Goal: Find specific page/section: Find specific page/section

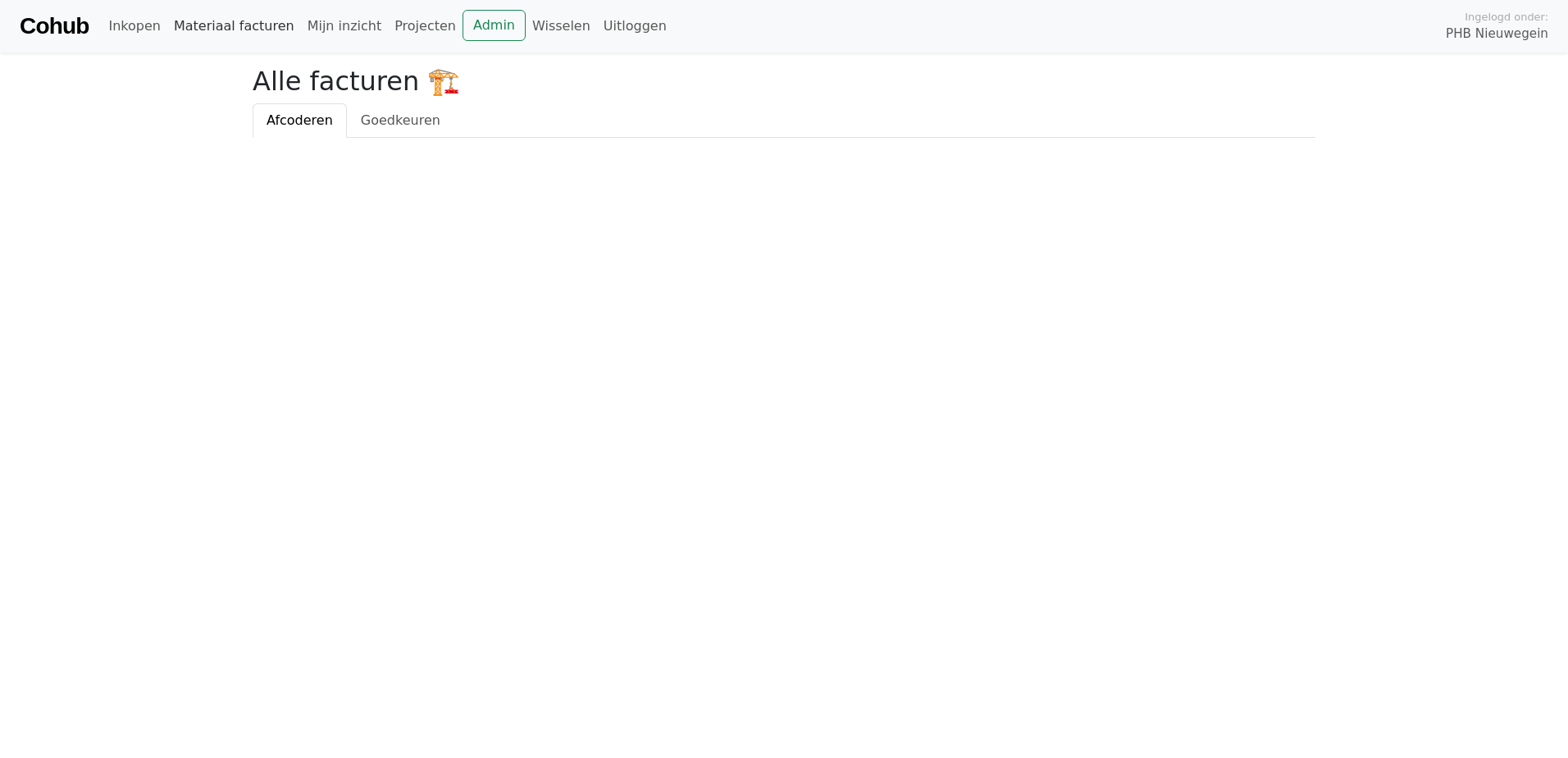
click at [214, 30] on link "Materiaal facturen" at bounding box center [234, 26] width 134 height 33
click at [463, 25] on link "Admin" at bounding box center [494, 25] width 63 height 31
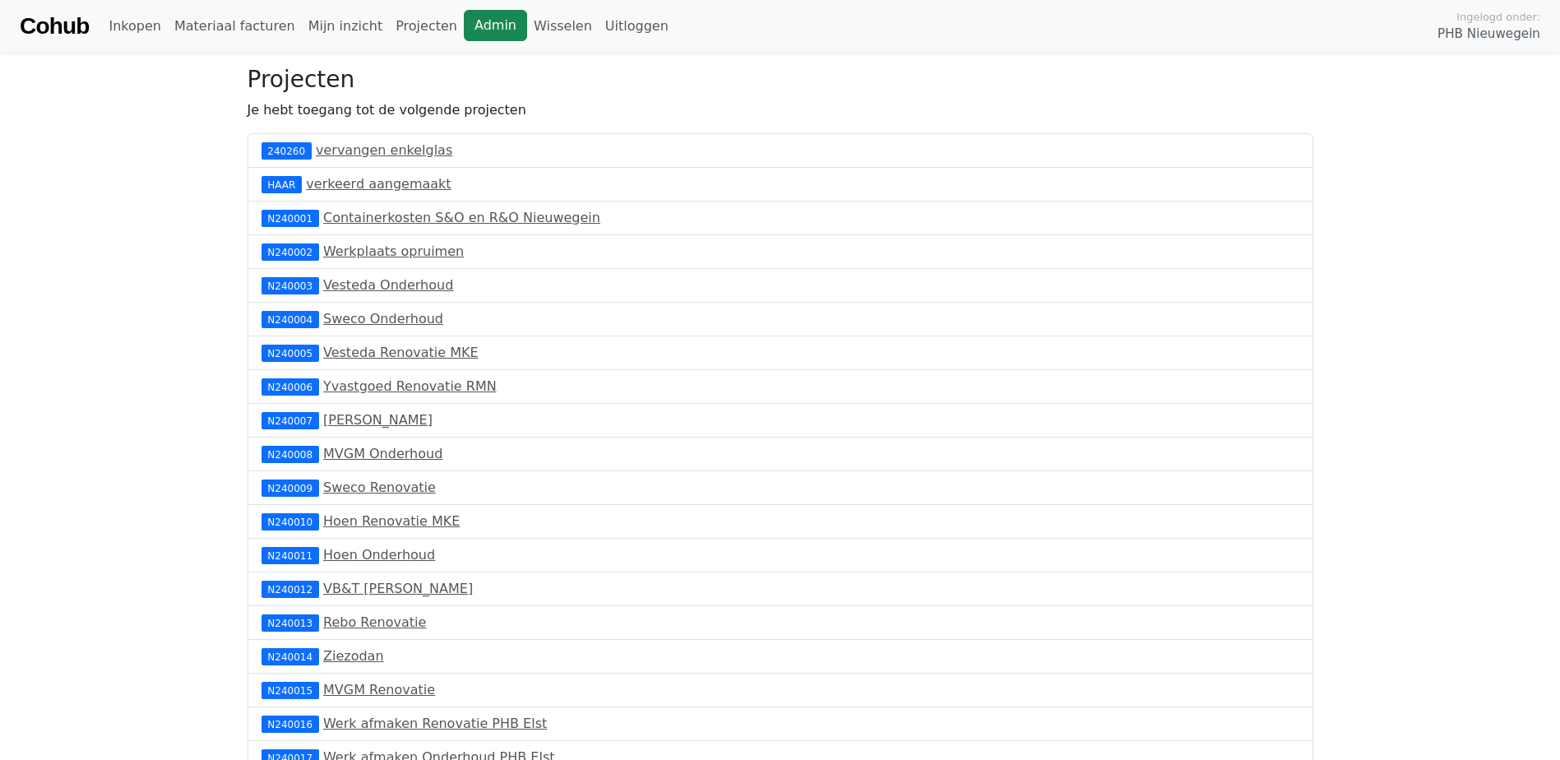
click at [464, 23] on link "Admin" at bounding box center [495, 25] width 63 height 31
click at [205, 31] on link "Materiaal facturen" at bounding box center [235, 26] width 134 height 33
